Goal: Transaction & Acquisition: Purchase product/service

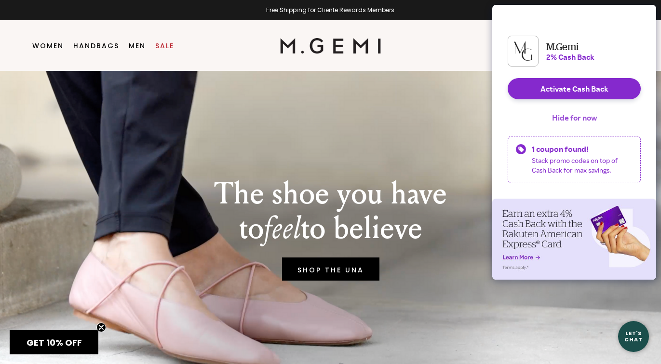
click at [588, 126] on button "Hide for now" at bounding box center [575, 117] width 60 height 21
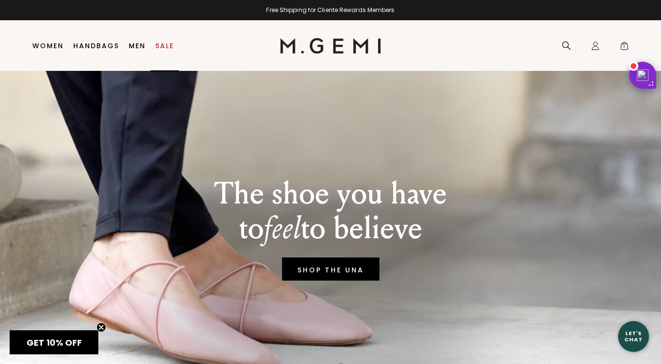
click at [169, 49] on link "Sale" at bounding box center [164, 46] width 19 height 8
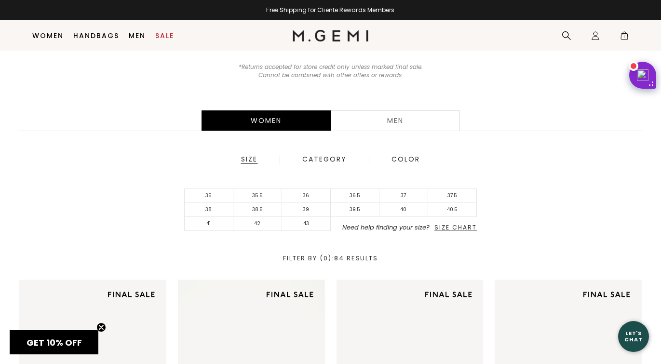
scroll to position [114, 0]
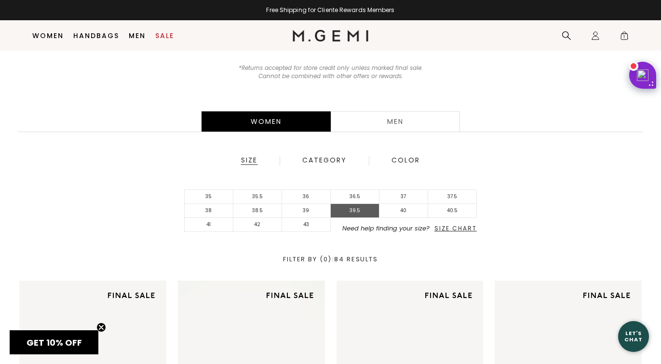
click at [353, 206] on li "39.5" at bounding box center [355, 211] width 49 height 14
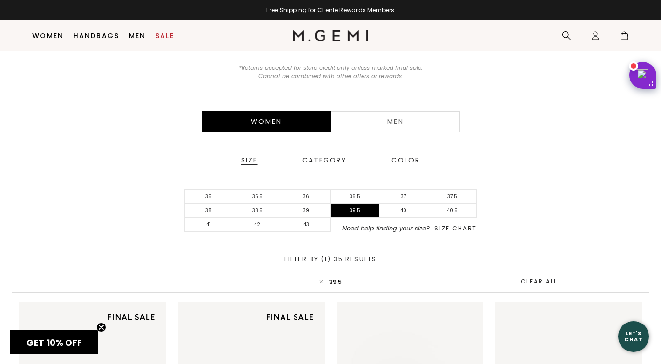
click at [463, 231] on span "Size Chart" at bounding box center [456, 228] width 42 height 8
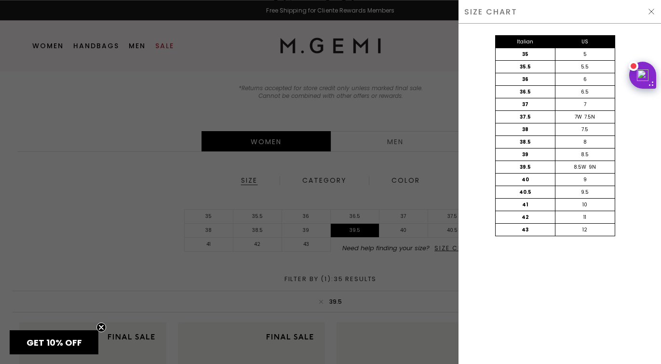
click at [142, 196] on div at bounding box center [330, 182] width 661 height 364
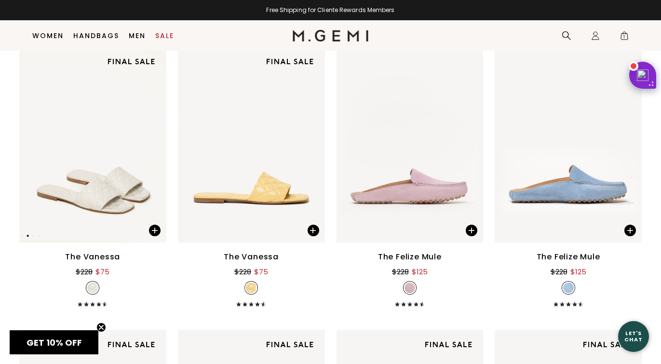
scroll to position [395, 0]
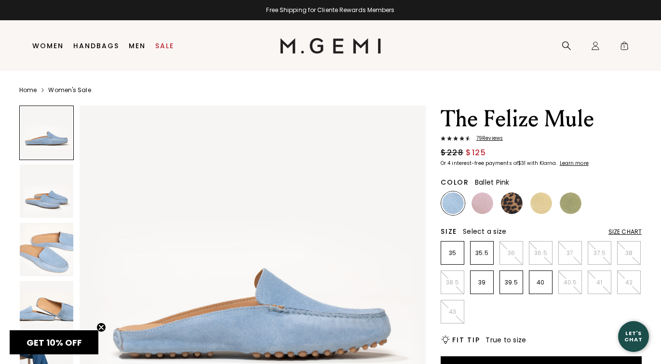
click at [485, 204] on img at bounding box center [483, 203] width 22 height 22
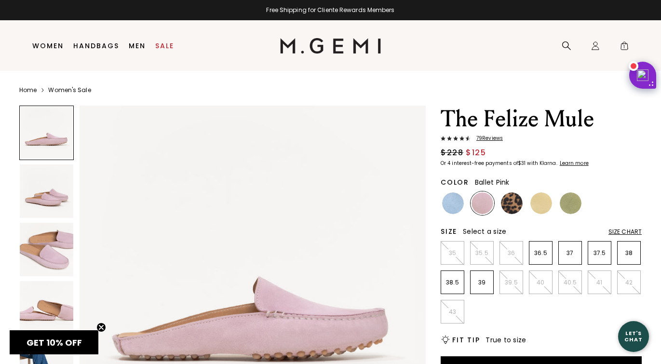
click at [73, 183] on div at bounding box center [46, 191] width 55 height 55
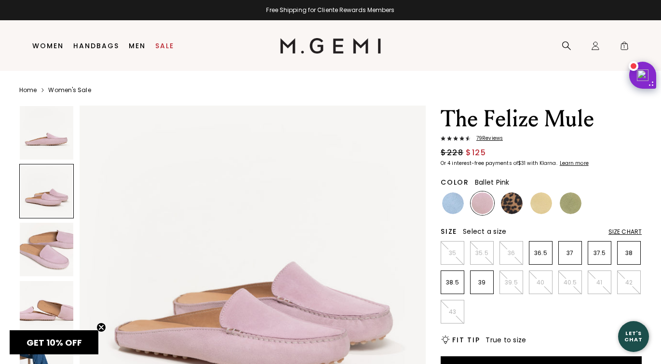
click at [50, 244] on img at bounding box center [47, 250] width 54 height 54
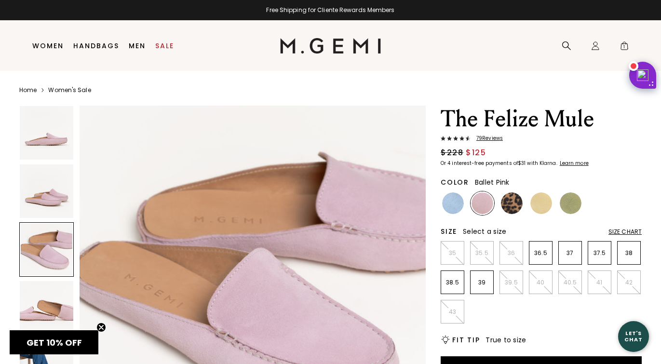
click at [43, 292] on img at bounding box center [47, 308] width 54 height 54
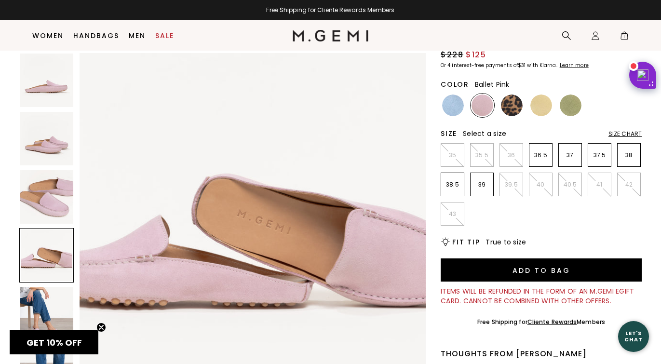
scroll to position [80, 0]
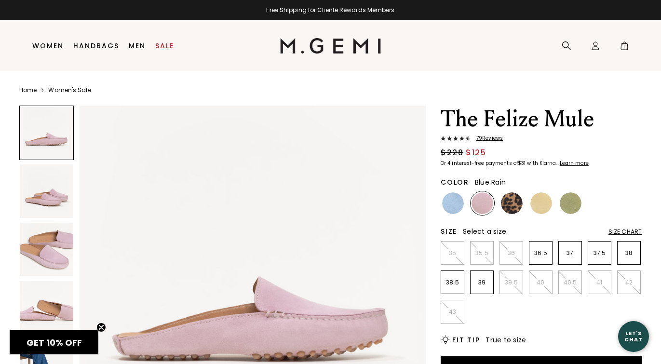
click at [453, 200] on img at bounding box center [453, 203] width 22 height 22
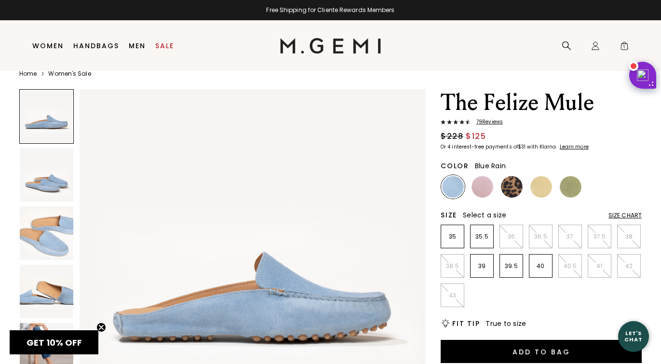
scroll to position [20, 0]
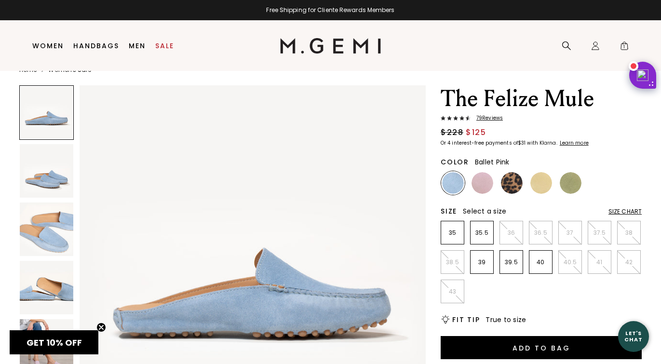
click at [487, 182] on img at bounding box center [483, 183] width 22 height 22
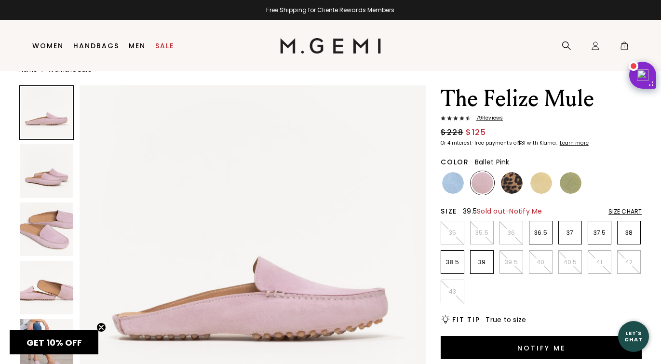
click at [509, 264] on p "39.5" at bounding box center [511, 263] width 23 height 8
click at [522, 186] on img at bounding box center [512, 183] width 22 height 22
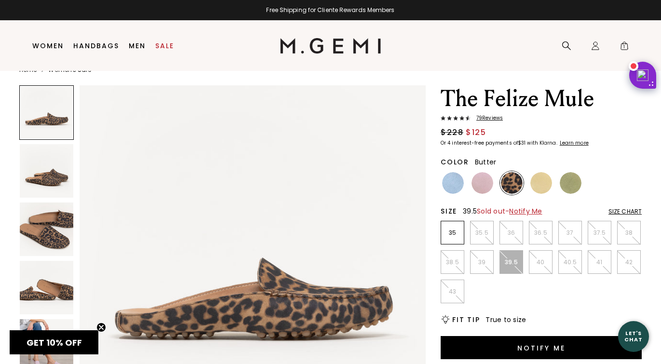
click at [546, 183] on img at bounding box center [542, 183] width 22 height 22
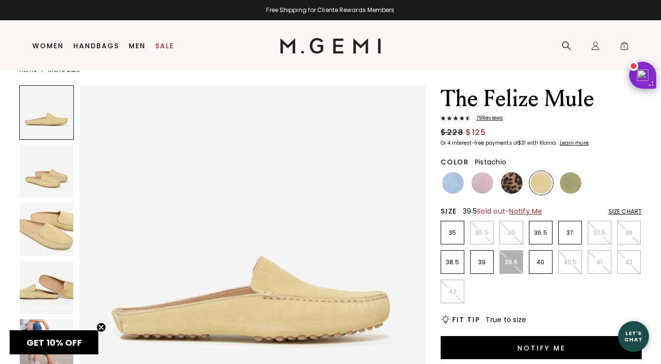
click at [575, 182] on img at bounding box center [571, 183] width 22 height 22
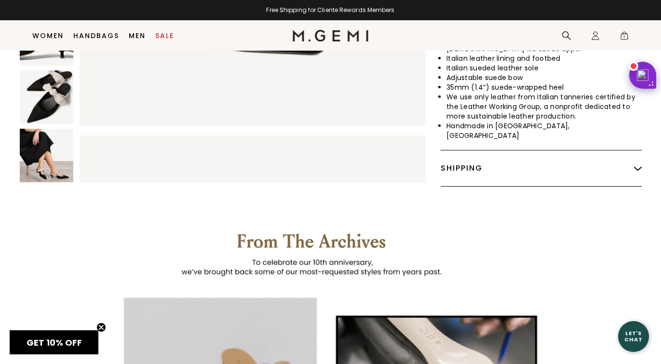
scroll to position [530, 0]
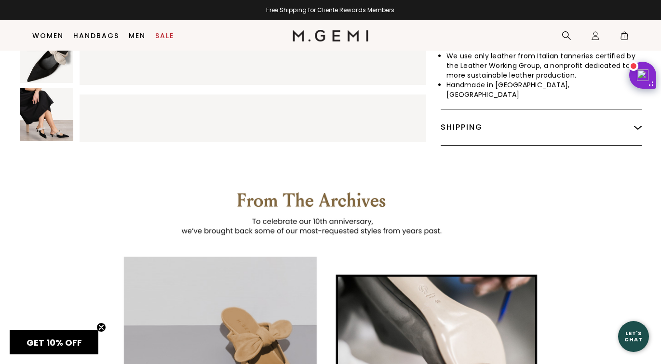
click at [58, 104] on img at bounding box center [47, 115] width 54 height 54
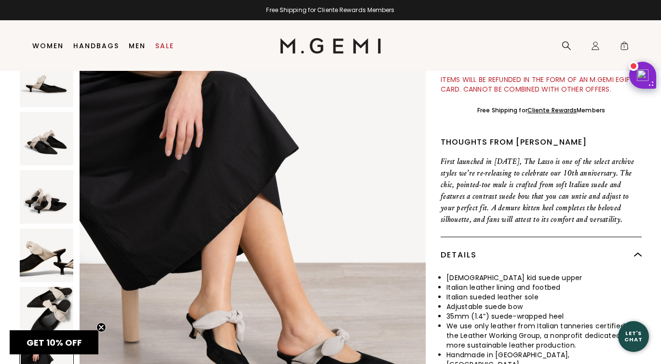
scroll to position [0, 0]
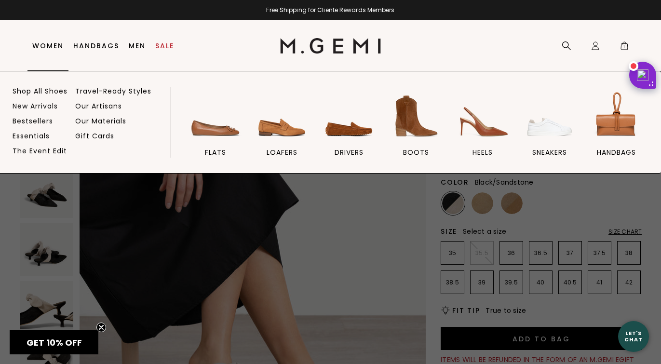
click at [56, 49] on link "Women" at bounding box center [47, 46] width 31 height 8
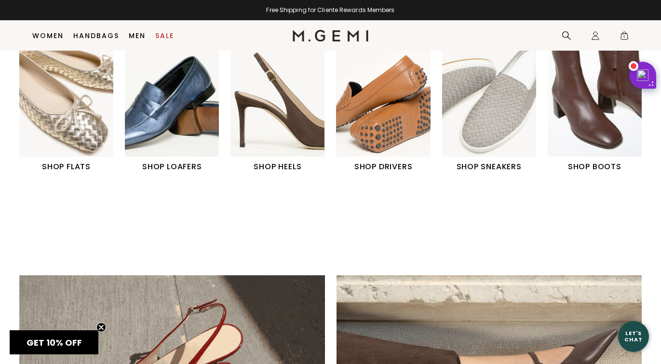
scroll to position [206, 0]
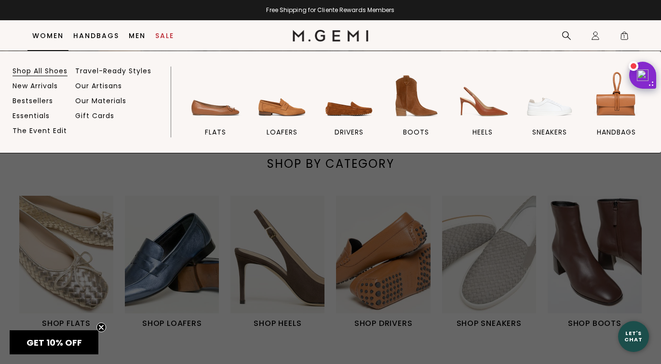
click at [41, 68] on link "Shop All Shoes" at bounding box center [40, 71] width 55 height 9
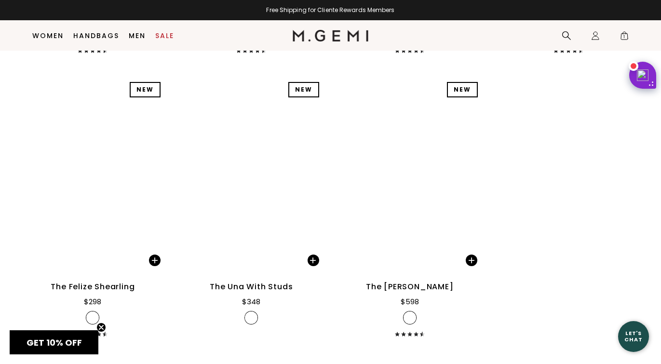
scroll to position [11511, 0]
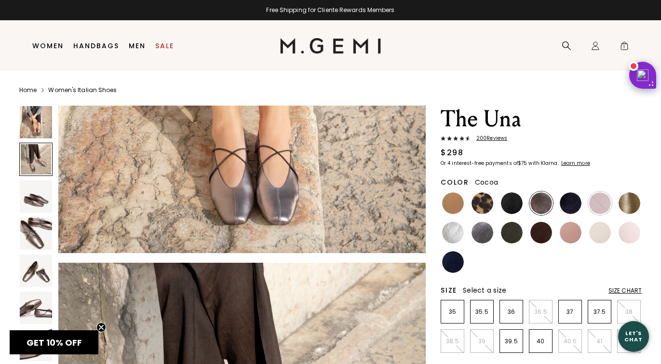
scroll to position [219, 0]
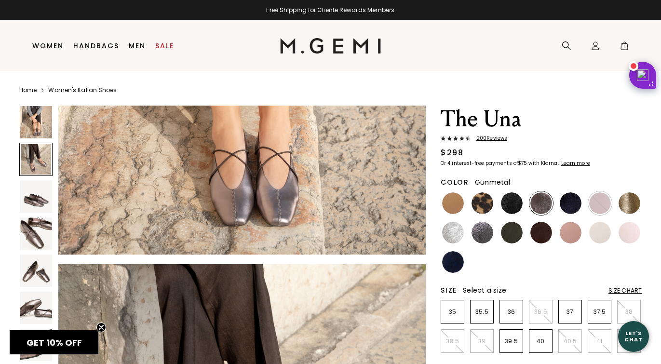
click at [477, 229] on img at bounding box center [483, 233] width 22 height 22
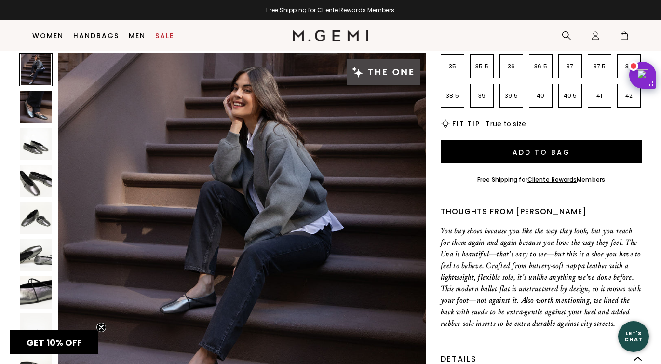
scroll to position [222, 0]
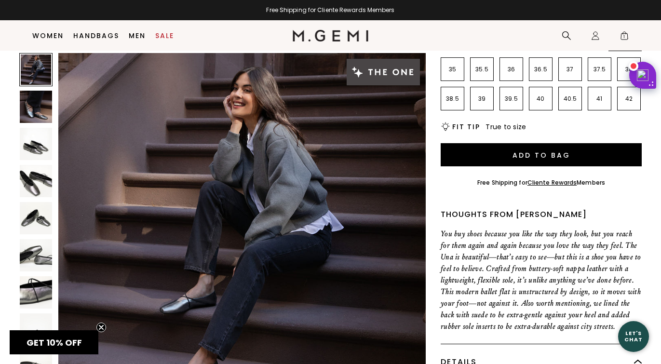
click at [530, 43] on nav "Search Icons/20x20/profile@2x Sign In Orders Rewards Refer a Friend Address Boo…" at bounding box center [502, 35] width 266 height 30
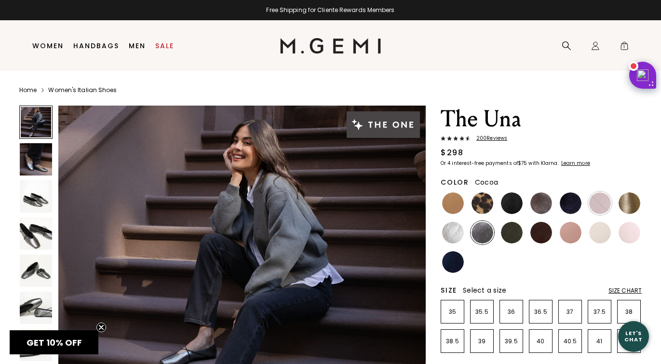
click at [546, 196] on img at bounding box center [542, 203] width 22 height 22
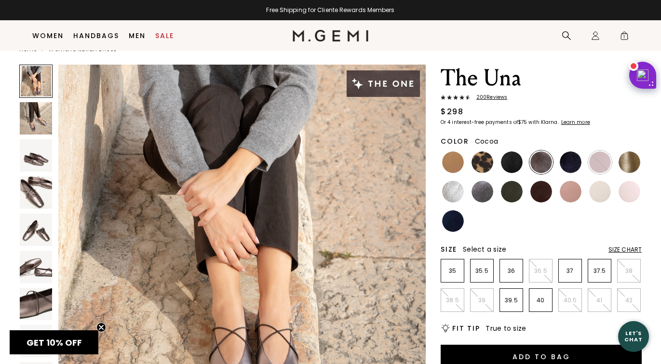
scroll to position [22, 0]
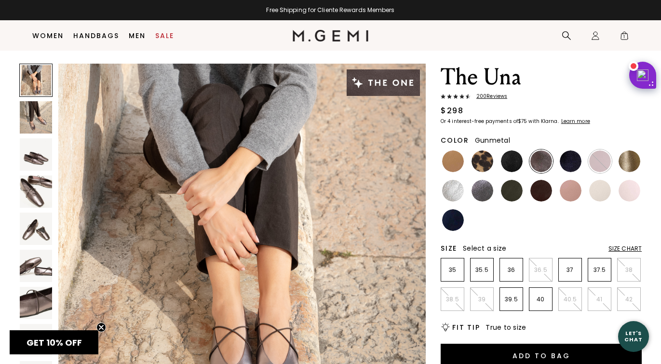
click at [485, 195] on img at bounding box center [483, 191] width 22 height 22
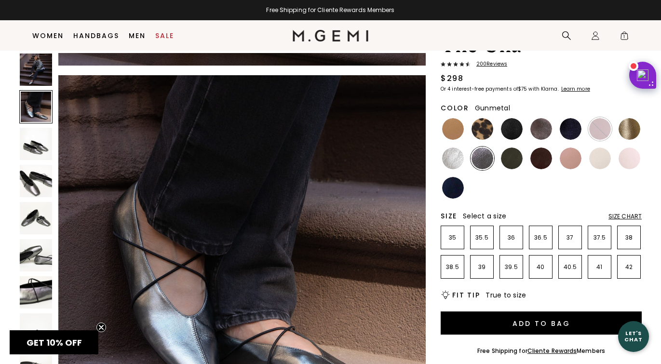
scroll to position [356, 0]
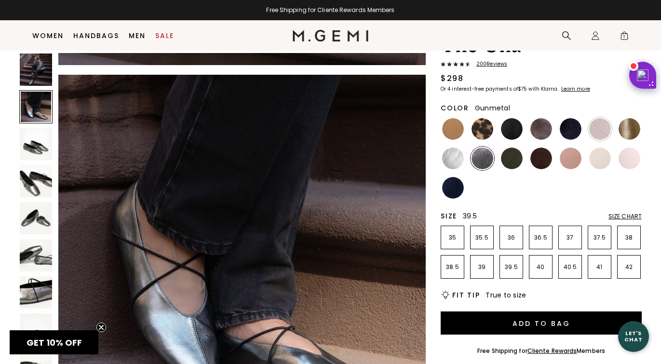
click at [515, 262] on li "39.5" at bounding box center [512, 267] width 24 height 24
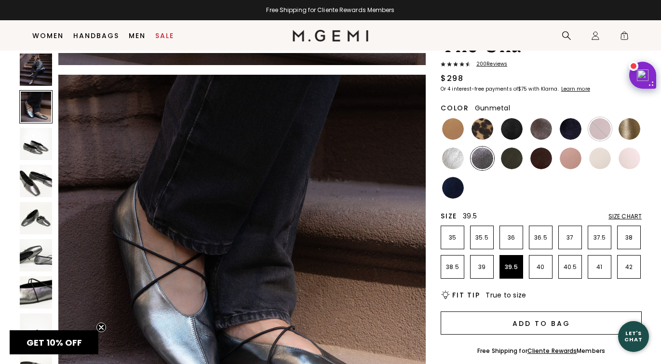
click at [533, 329] on button "Add to Bag" at bounding box center [541, 323] width 201 height 23
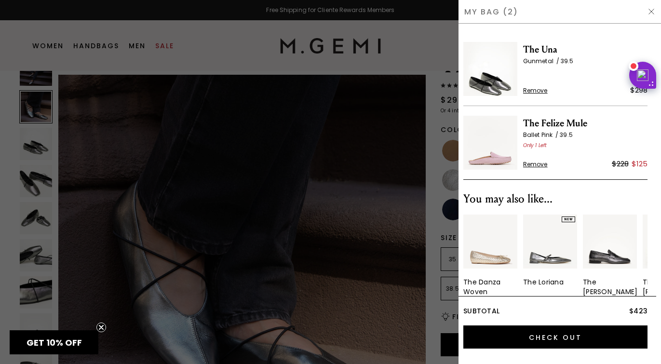
scroll to position [0, 0]
click at [410, 96] on div at bounding box center [330, 182] width 661 height 364
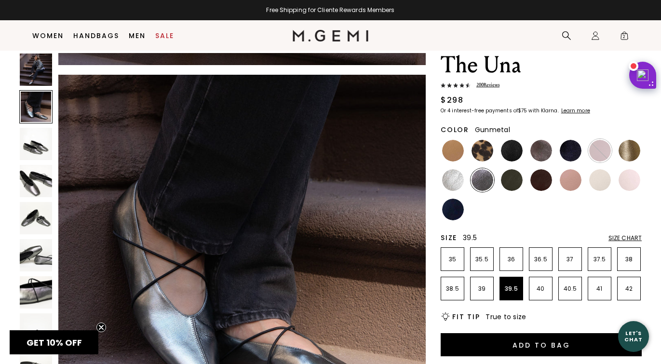
click at [484, 86] on span "200 Review s" at bounding box center [485, 85] width 29 height 7
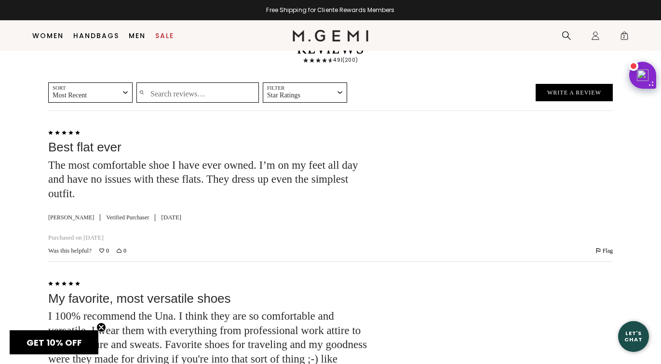
scroll to position [2384, 0]
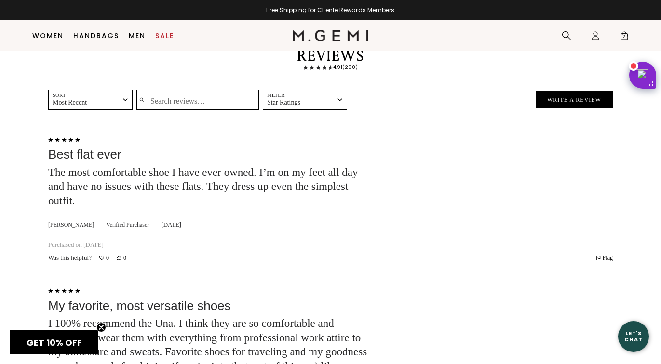
click at [216, 98] on input "Search reviews…" at bounding box center [198, 100] width 123 height 20
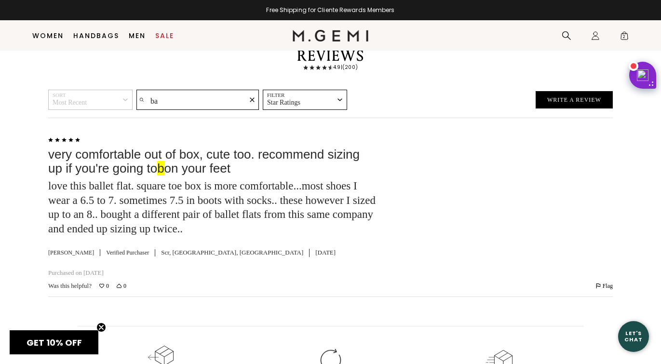
type input "b"
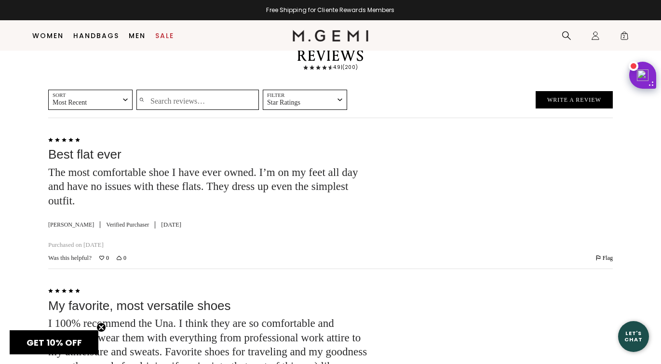
click at [187, 91] on input "Search reviews…" at bounding box center [198, 100] width 123 height 20
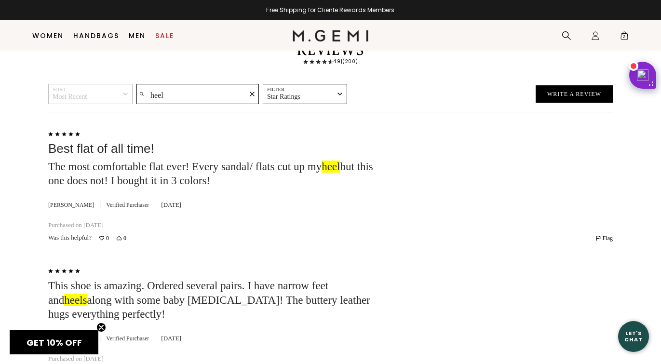
scroll to position [2390, 0]
type input "h"
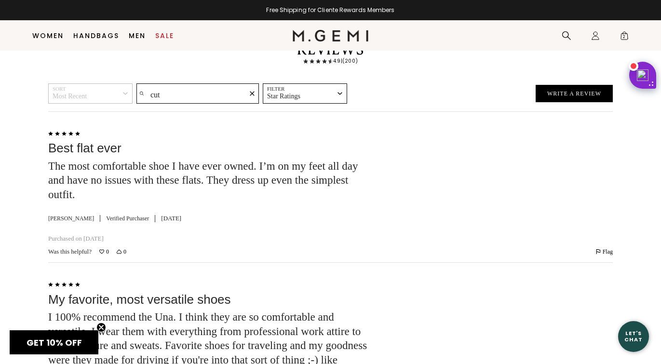
type input "cut"
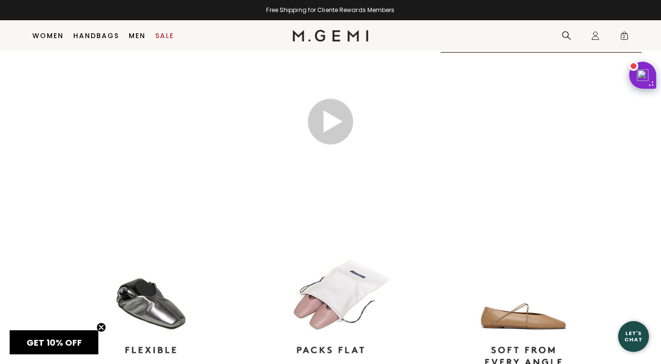
scroll to position [697, 0]
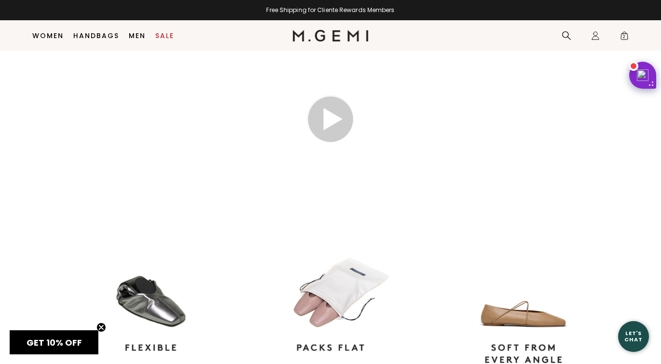
click at [334, 144] on img at bounding box center [331, 120] width 48 height 48
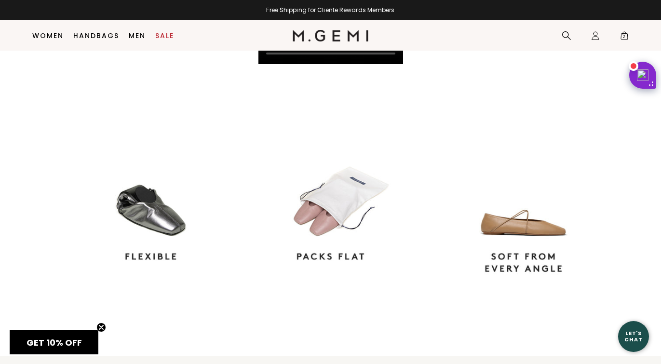
scroll to position [774, 0]
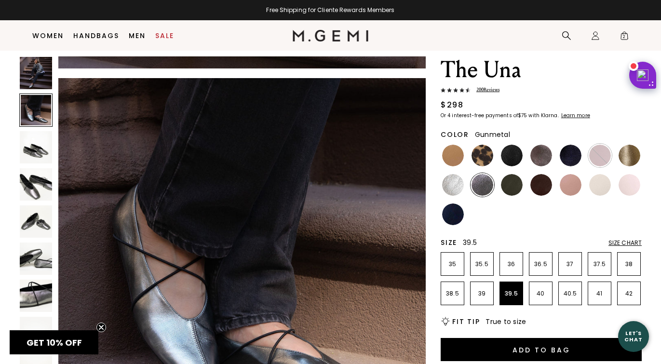
scroll to position [27, 0]
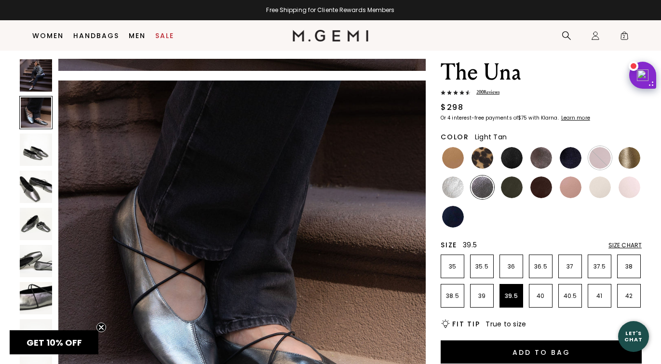
click at [456, 150] on img at bounding box center [453, 158] width 22 height 22
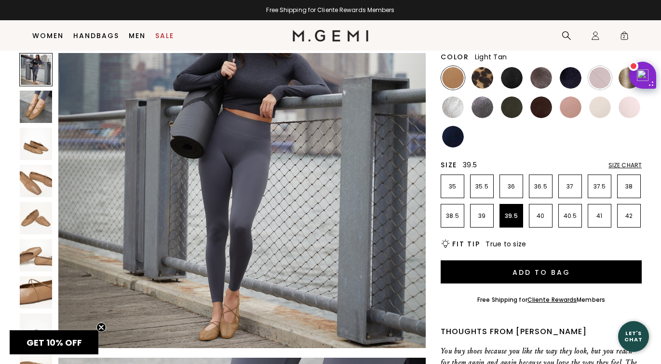
scroll to position [70, 0]
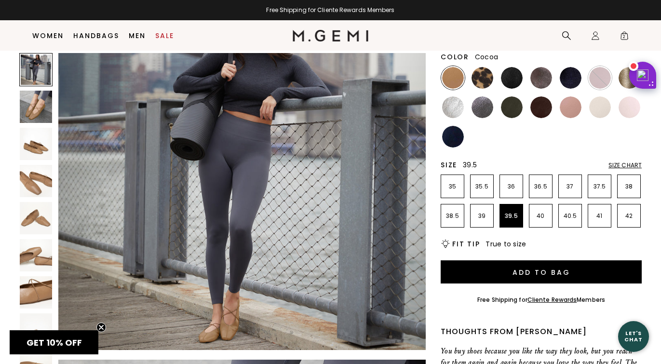
click at [521, 74] on img at bounding box center [512, 78] width 22 height 22
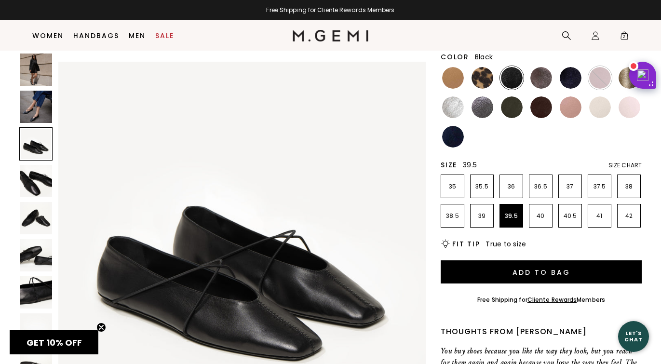
scroll to position [775, 0]
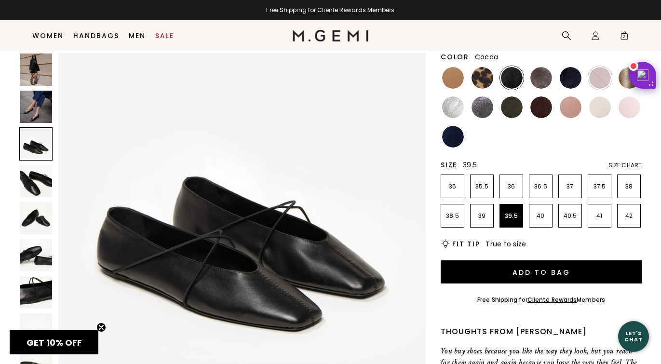
click at [547, 76] on img at bounding box center [542, 78] width 22 height 22
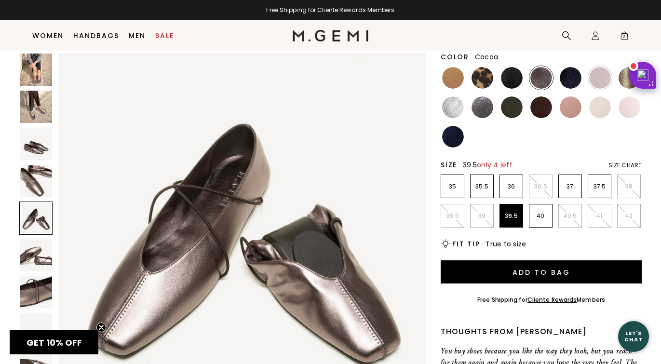
scroll to position [1562, 0]
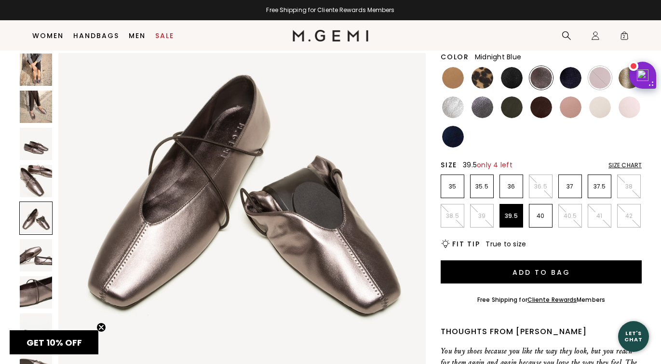
click at [575, 76] on img at bounding box center [571, 78] width 22 height 22
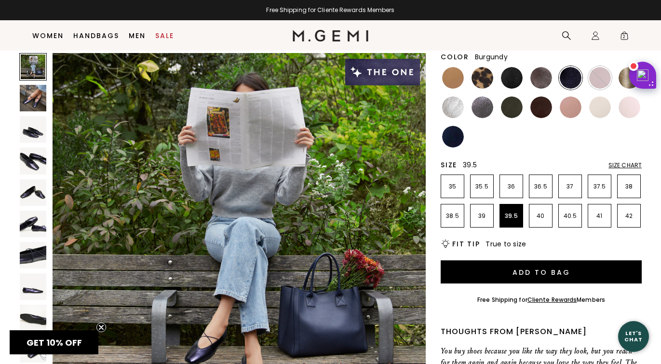
click at [603, 77] on img at bounding box center [600, 78] width 22 height 22
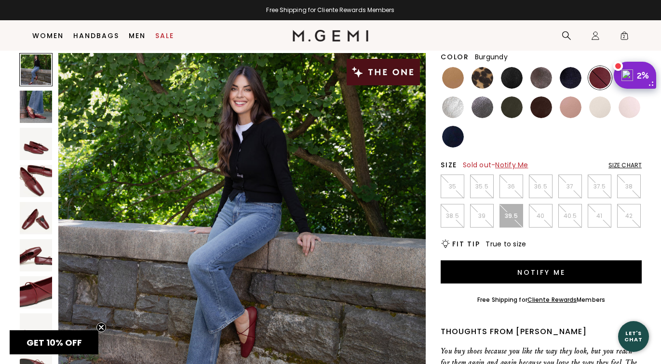
click at [631, 84] on img "Rakuten Cash Back" at bounding box center [627, 75] width 19 height 19
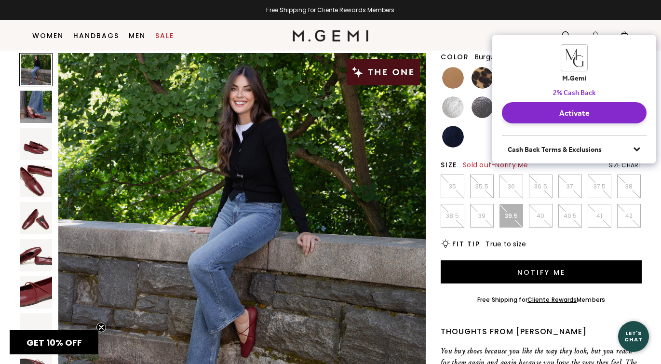
click at [645, 41] on button "Dismiss Rakuten Action Button" at bounding box center [644, 46] width 23 height 23
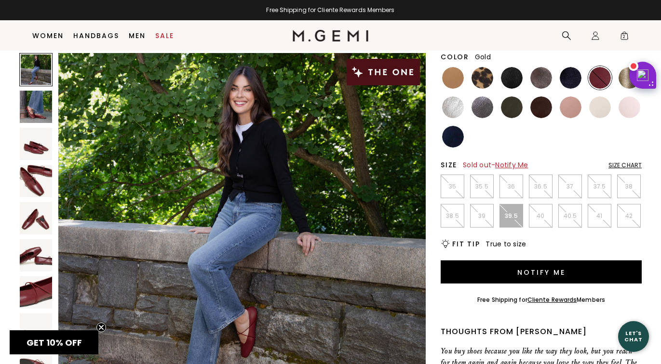
click at [627, 85] on img at bounding box center [630, 78] width 22 height 22
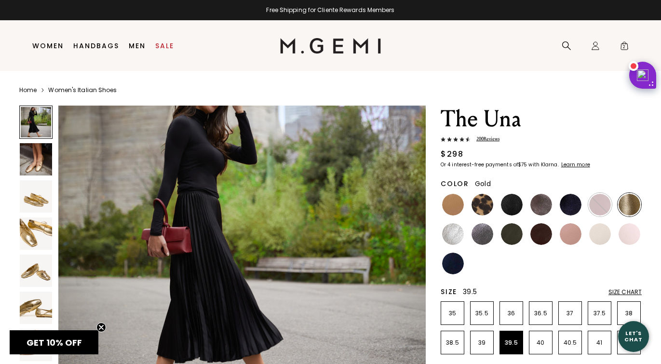
scroll to position [48, 0]
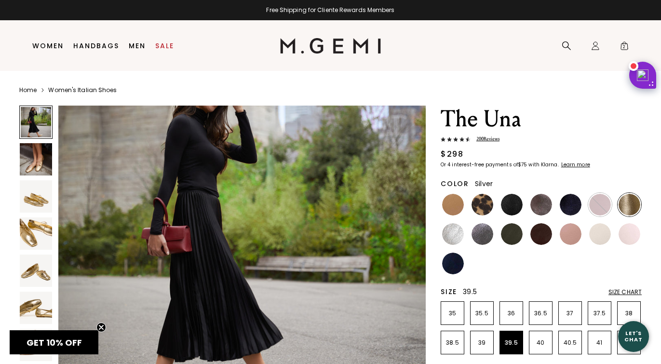
click at [452, 233] on img at bounding box center [453, 234] width 22 height 22
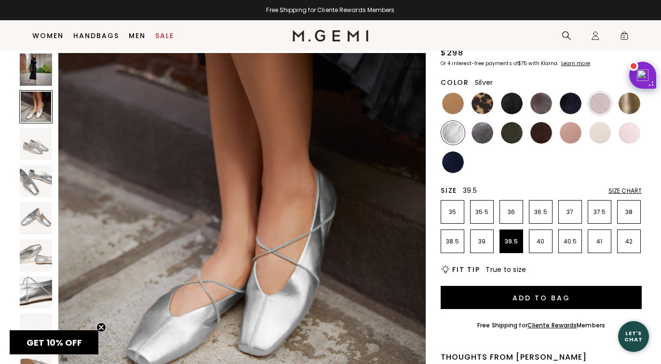
scroll to position [80, 0]
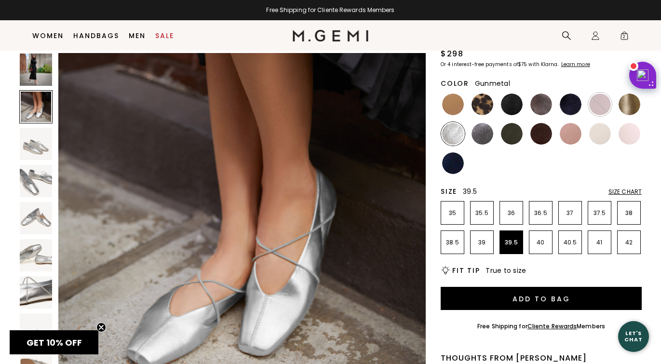
click at [484, 132] on img at bounding box center [483, 134] width 22 height 22
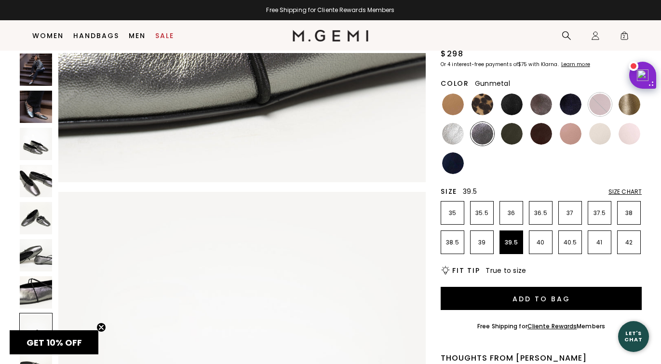
scroll to position [2724, 0]
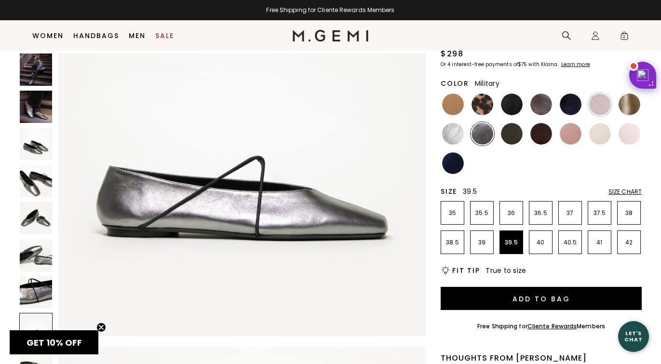
click at [515, 136] on img at bounding box center [512, 134] width 22 height 22
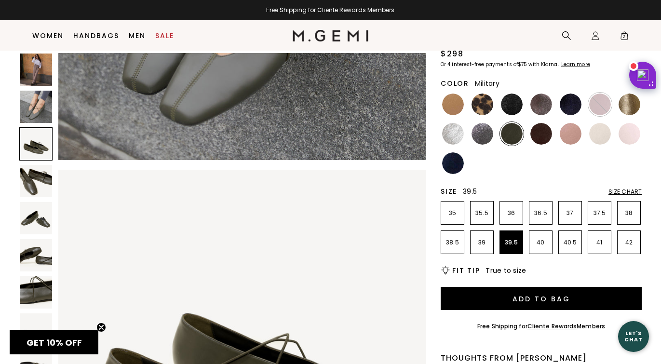
scroll to position [951, 0]
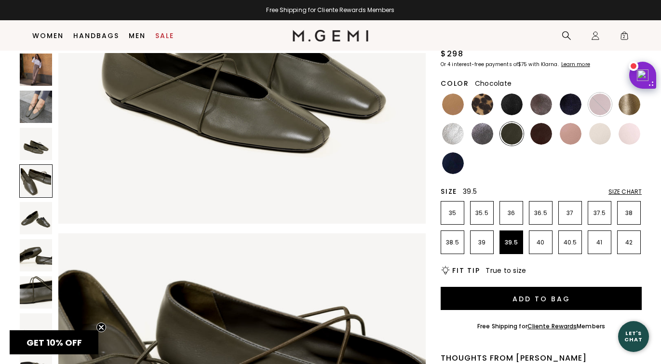
click at [547, 136] on img at bounding box center [542, 134] width 22 height 22
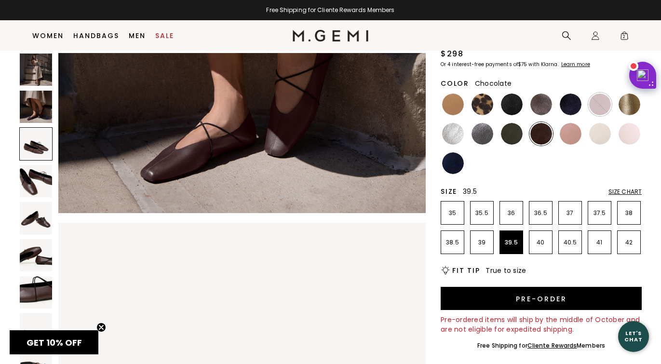
scroll to position [587, 0]
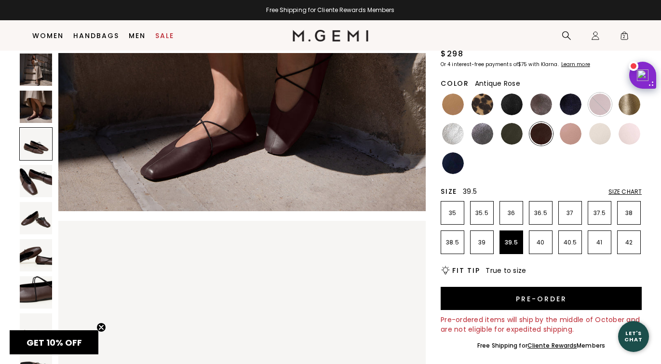
click at [572, 129] on img at bounding box center [571, 134] width 22 height 22
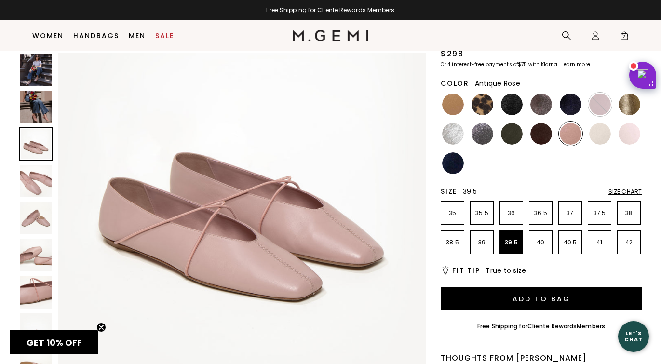
scroll to position [807, 0]
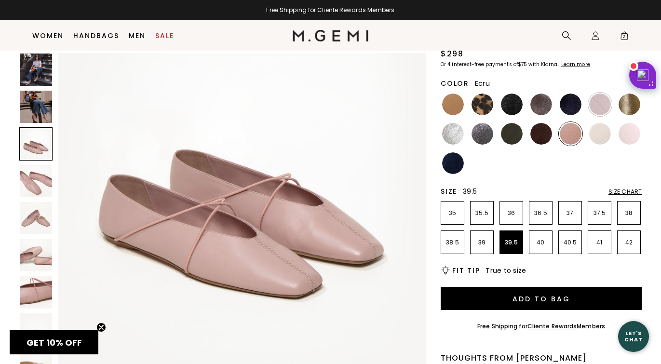
click at [602, 128] on img at bounding box center [600, 134] width 22 height 22
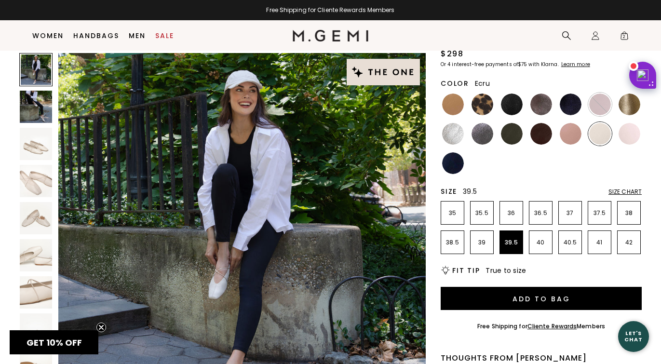
scroll to position [639, 0]
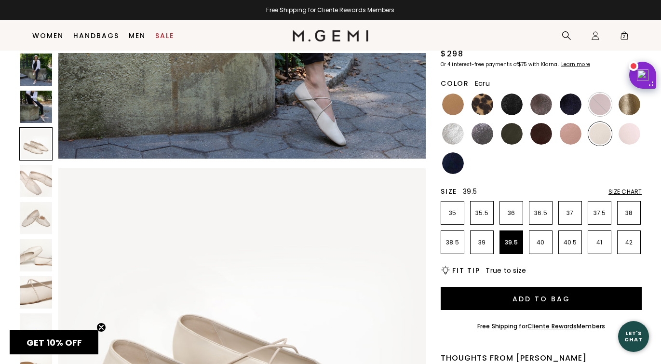
click at [642, 134] on section "Home Women's Italian Shoes The Una 200 Review s $298 Or 4 interest-free payment…" at bounding box center [330, 335] width 661 height 729
click at [635, 136] on img at bounding box center [630, 134] width 22 height 22
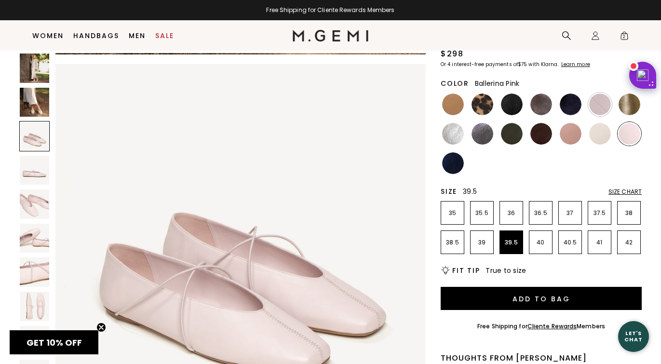
scroll to position [936, 0]
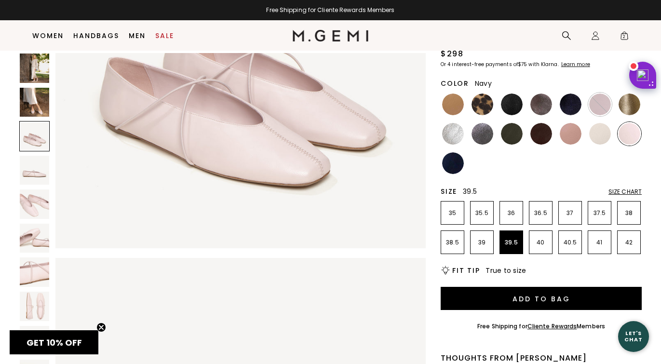
click at [455, 169] on img at bounding box center [453, 163] width 22 height 22
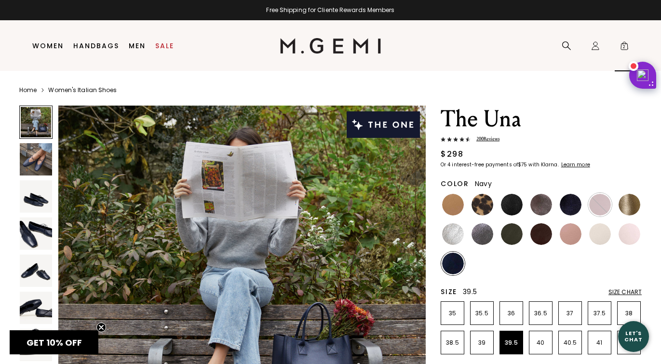
click at [622, 47] on span "2" at bounding box center [625, 48] width 10 height 10
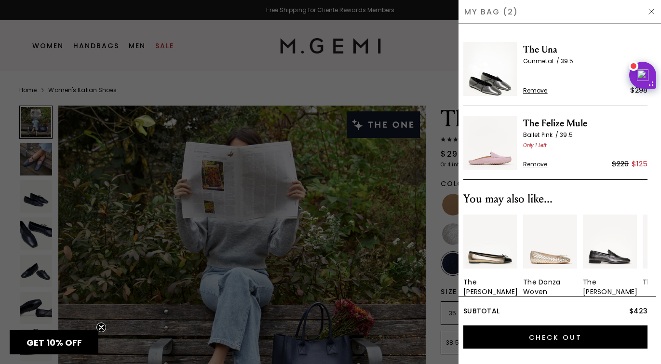
click at [541, 164] on span "Remove" at bounding box center [535, 165] width 25 height 8
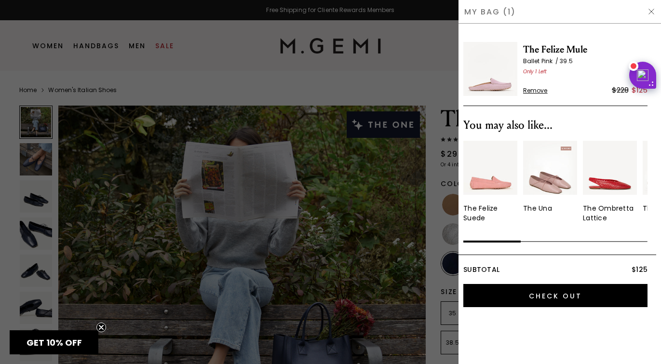
click at [533, 91] on span "Remove" at bounding box center [535, 91] width 25 height 8
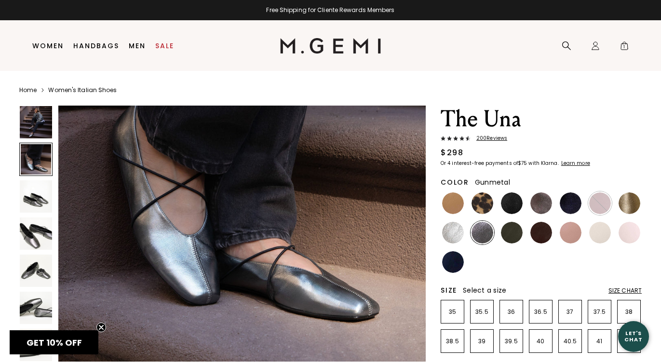
scroll to position [506, 0]
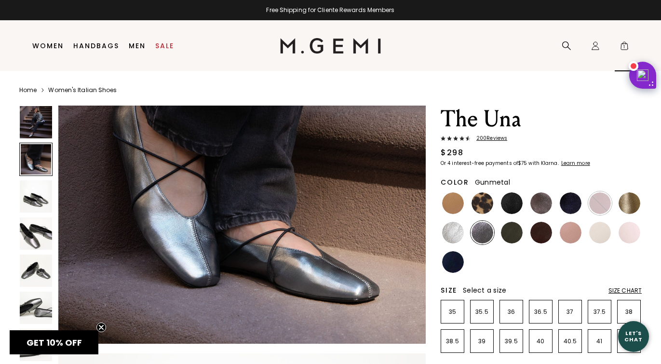
click at [625, 44] on span "1" at bounding box center [625, 48] width 10 height 10
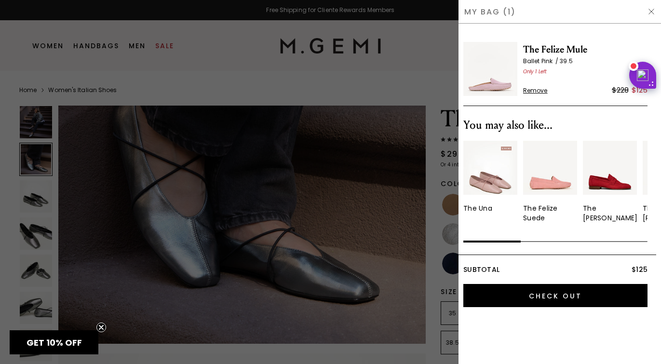
scroll to position [0, 0]
click at [545, 90] on span "Remove" at bounding box center [535, 91] width 25 height 8
click at [346, 110] on div at bounding box center [330, 182] width 661 height 364
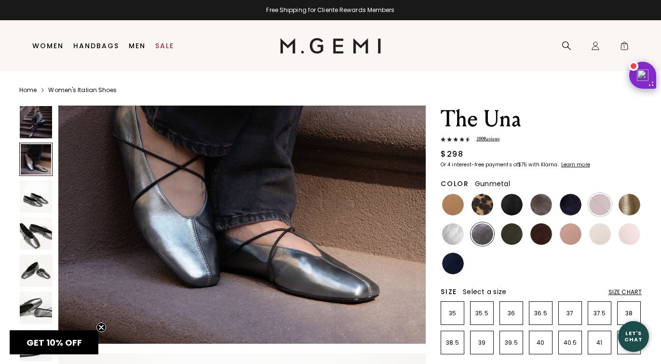
click at [486, 230] on img at bounding box center [483, 234] width 22 height 22
click at [517, 345] on p "39.5" at bounding box center [511, 343] width 23 height 8
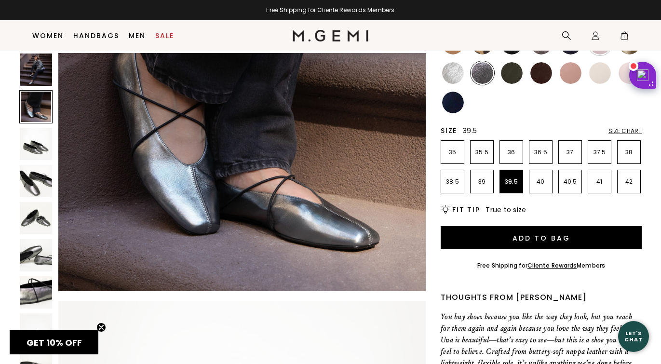
scroll to position [166, 0]
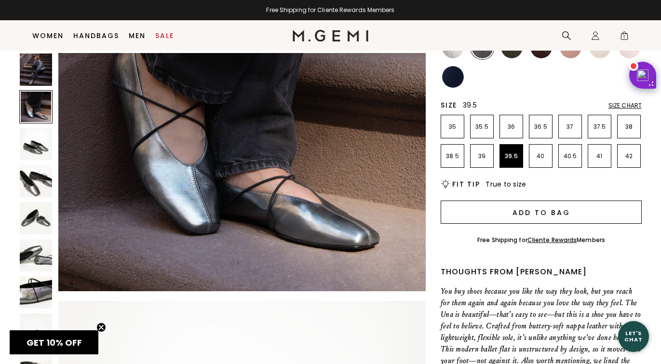
click at [575, 211] on button "Add to Bag" at bounding box center [541, 212] width 201 height 23
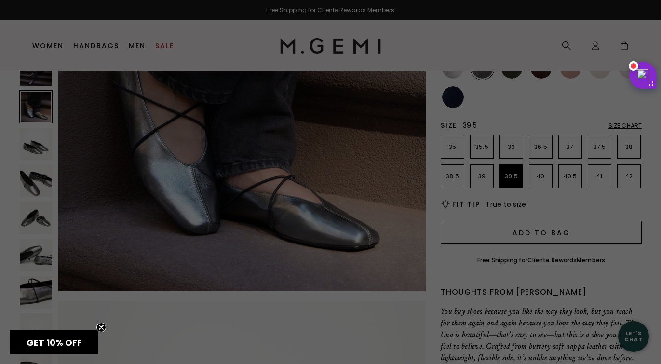
scroll to position [0, 0]
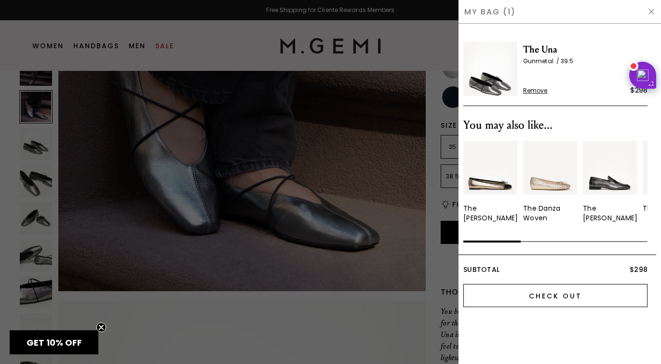
click at [546, 291] on input "Check Out" at bounding box center [556, 295] width 184 height 23
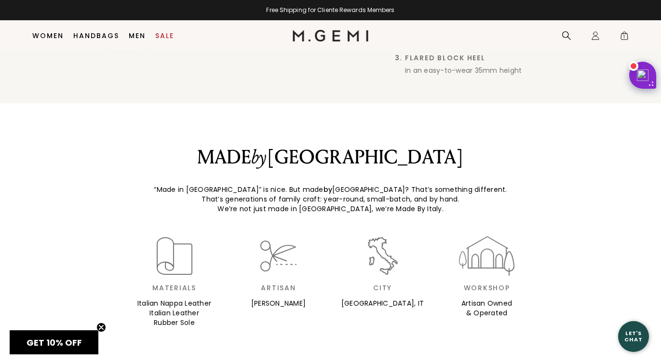
scroll to position [422, 0]
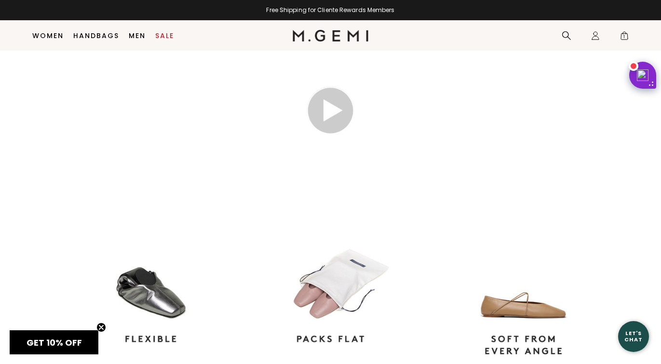
scroll to position [705, 0]
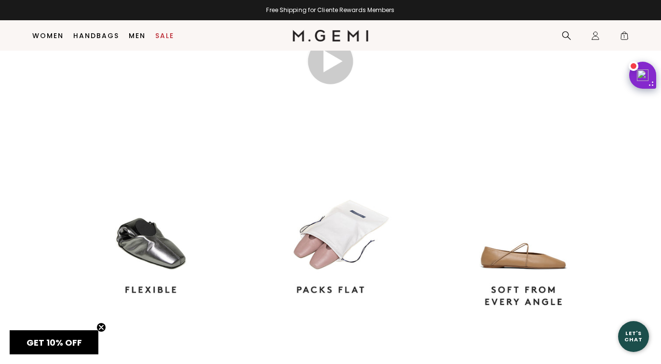
click at [346, 86] on img at bounding box center [331, 62] width 48 height 48
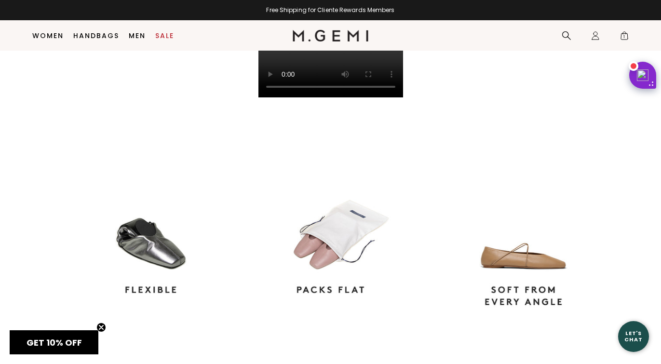
click at [101, 329] on circle "Close teaser" at bounding box center [101, 327] width 9 height 9
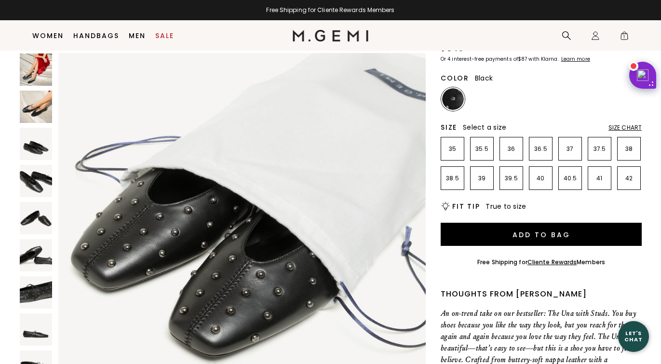
scroll to position [0, 0]
